Goal: Transaction & Acquisition: Book appointment/travel/reservation

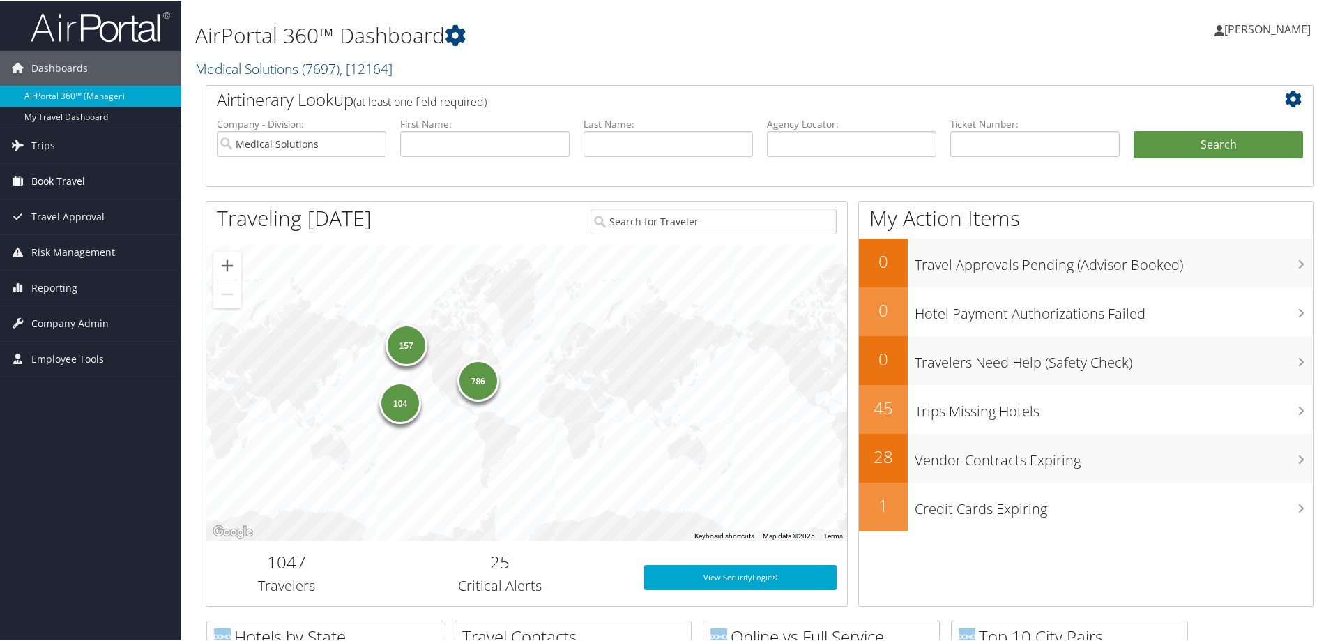
click at [66, 182] on span "Book Travel" at bounding box center [58, 179] width 54 height 35
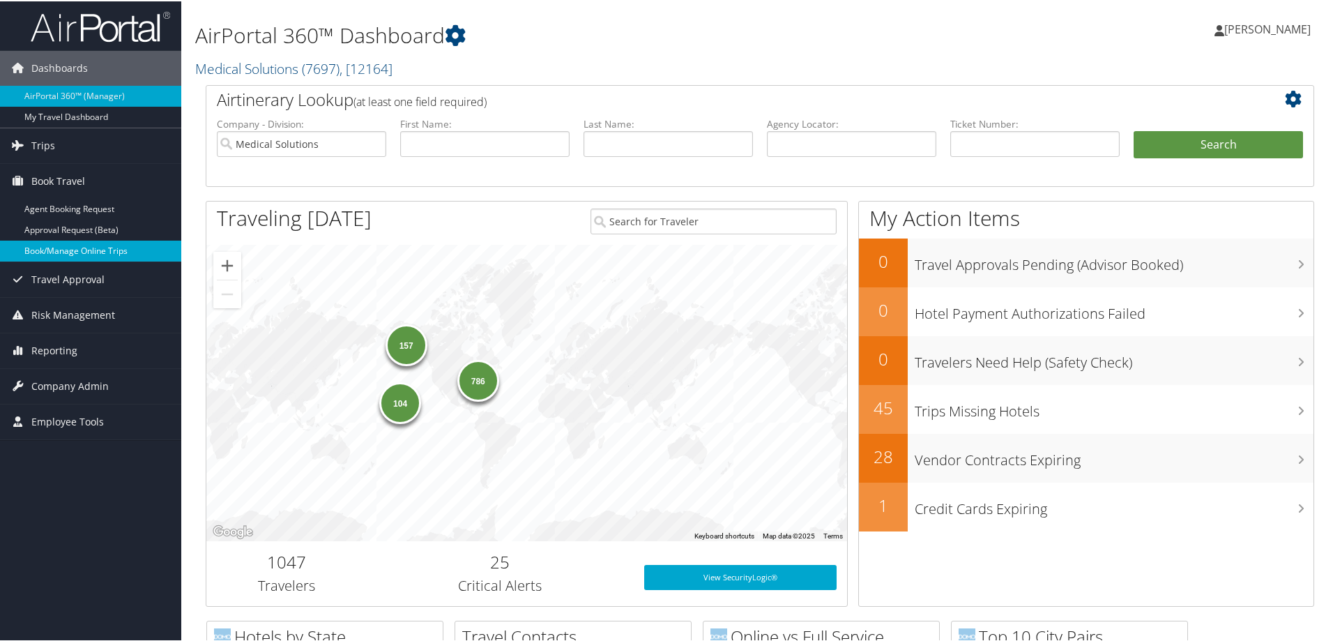
click at [110, 250] on link "Book/Manage Online Trips" at bounding box center [90, 249] width 181 height 21
